Goal: Navigation & Orientation: Go to known website

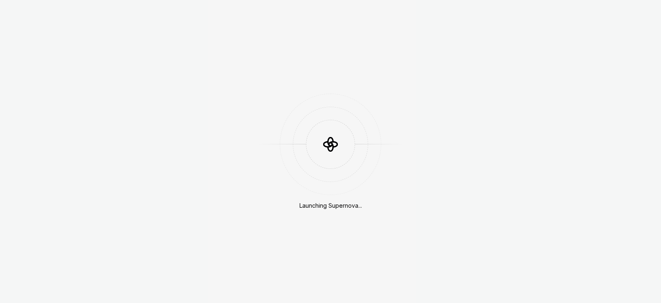
click at [559, 191] on div "Launching Supernova..." at bounding box center [330, 151] width 661 height 303
click at [561, 191] on div "Launching Supernova..." at bounding box center [330, 151] width 661 height 303
